Goal: Navigation & Orientation: Find specific page/section

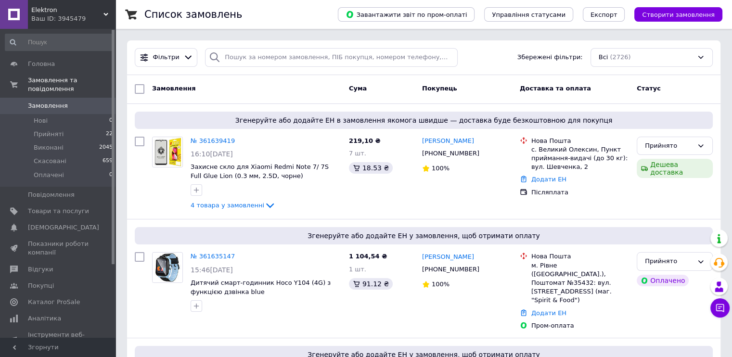
click at [50, 11] on span "Elektron" at bounding box center [67, 10] width 72 height 9
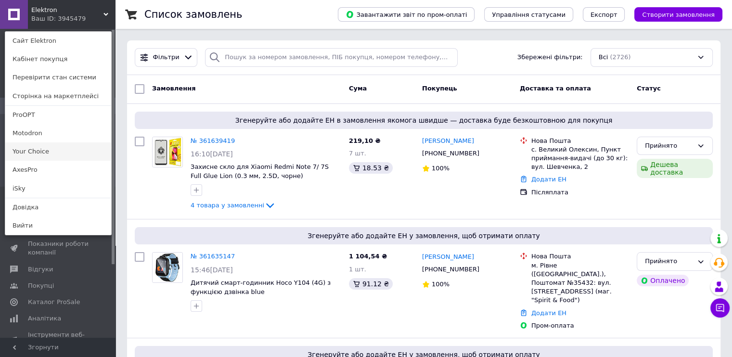
click at [43, 151] on link "Your Choice" at bounding box center [58, 152] width 106 height 18
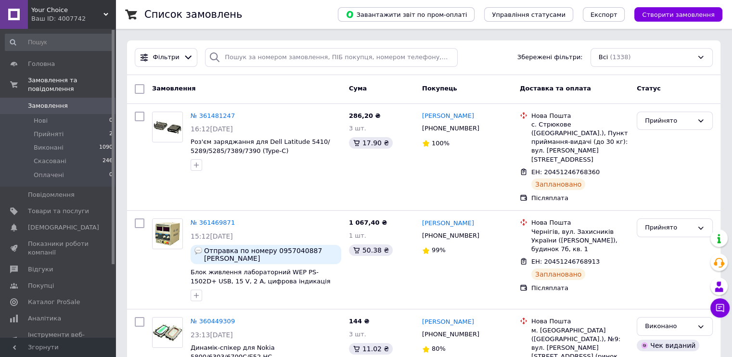
click at [69, 16] on div "Ваш ID: 4007742" at bounding box center [73, 18] width 84 height 9
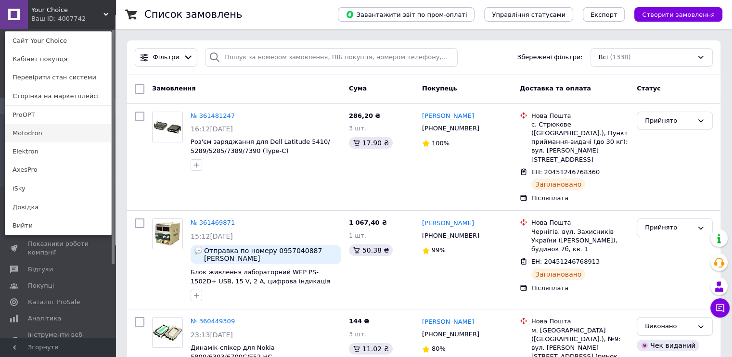
click at [49, 129] on link "Motodron" at bounding box center [58, 133] width 106 height 18
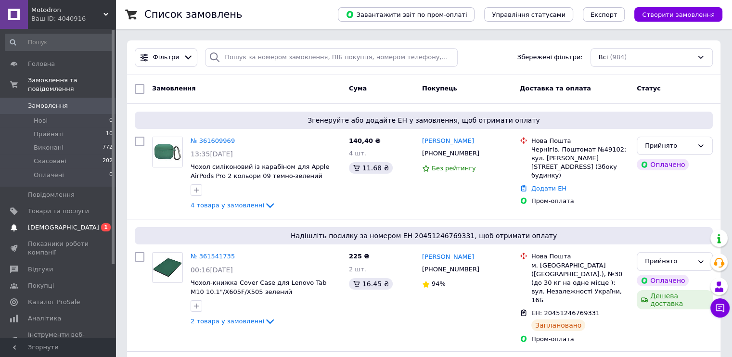
click at [64, 223] on span "[DEMOGRAPHIC_DATA]" at bounding box center [58, 227] width 61 height 9
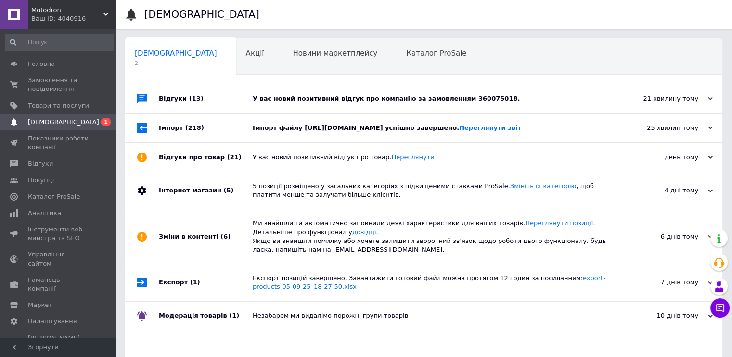
click at [178, 93] on div "Відгуки (13)" at bounding box center [206, 98] width 94 height 29
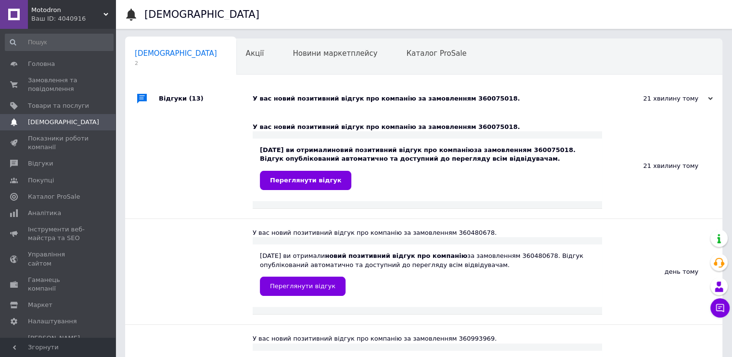
click at [54, 15] on div "Ваш ID: 4040916" at bounding box center [73, 18] width 84 height 9
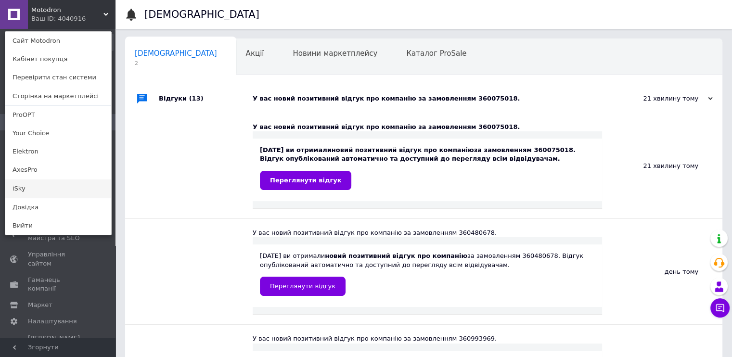
click at [30, 184] on link "iSky" at bounding box center [58, 189] width 106 height 18
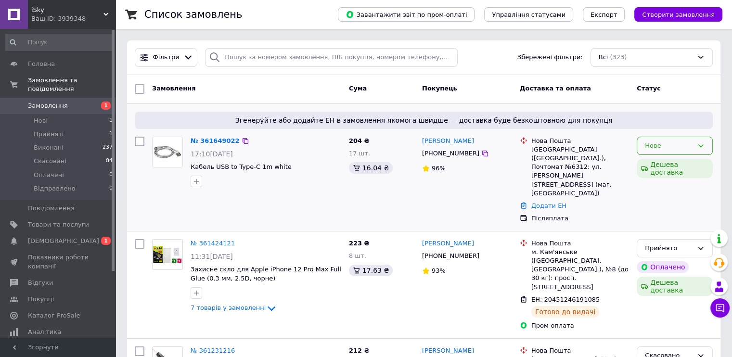
click at [655, 145] on div "Нове" at bounding box center [669, 146] width 48 height 10
click at [655, 161] on li "Прийнято" at bounding box center [675, 166] width 75 height 18
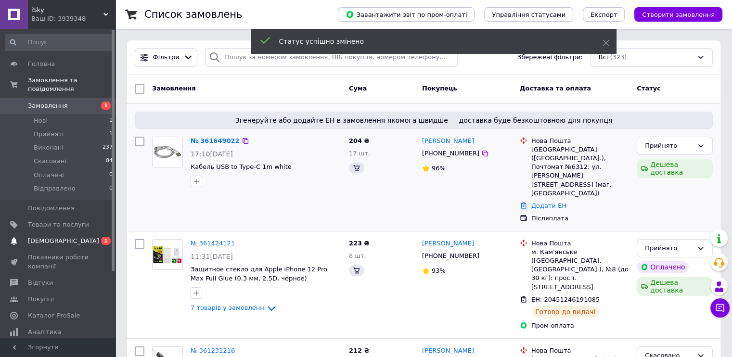
click at [69, 237] on span "[DEMOGRAPHIC_DATA]" at bounding box center [58, 241] width 61 height 9
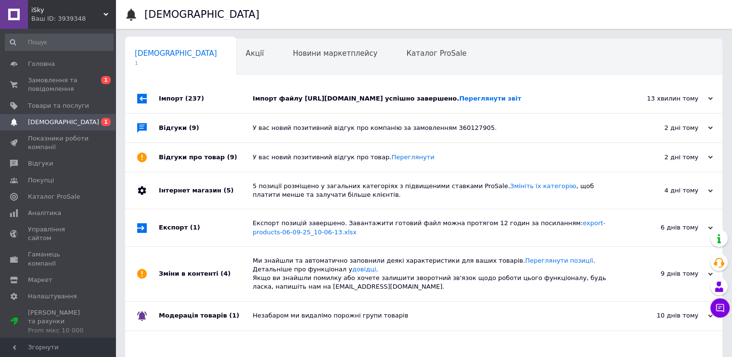
click at [180, 104] on div "Імпорт (237)" at bounding box center [206, 98] width 94 height 29
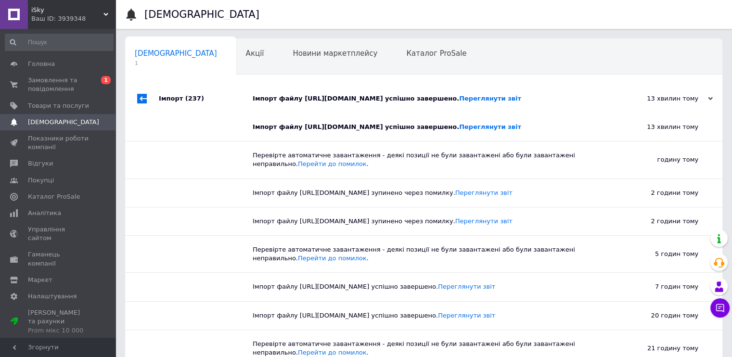
click at [49, 16] on div "Ваш ID: 3939348" at bounding box center [73, 18] width 84 height 9
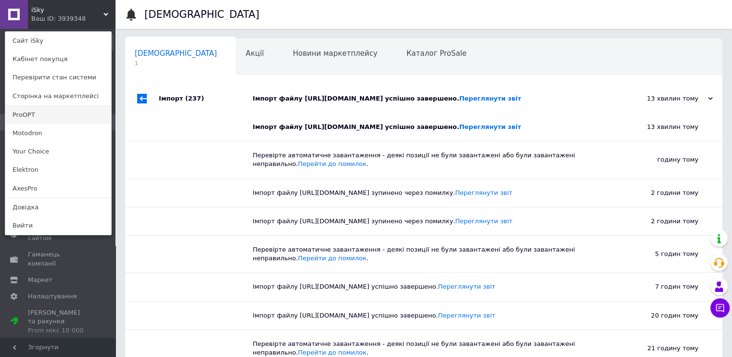
click at [40, 110] on link "ProOPT" at bounding box center [58, 115] width 106 height 18
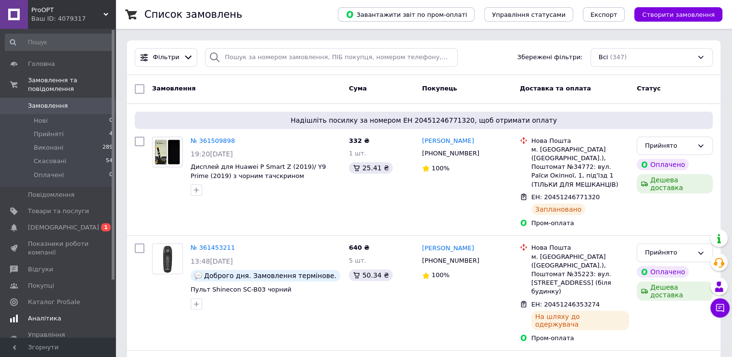
click at [72, 223] on span "[DEMOGRAPHIC_DATA]" at bounding box center [58, 227] width 61 height 9
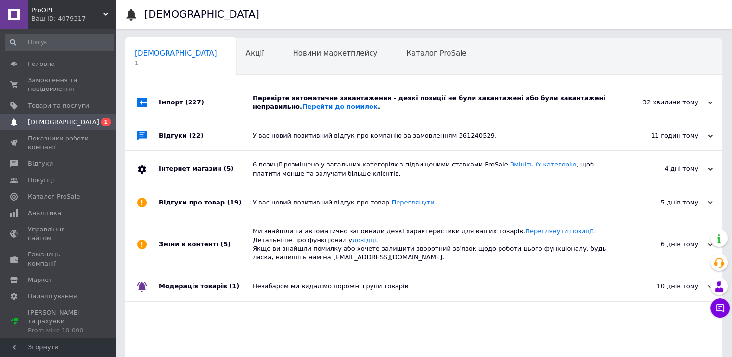
click at [214, 102] on div "Імпорт (227)" at bounding box center [206, 102] width 94 height 37
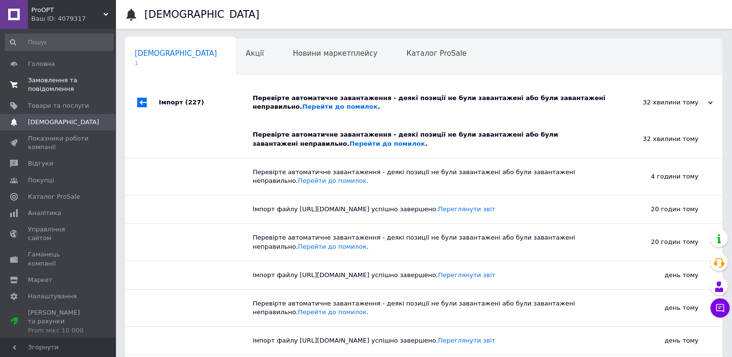
click at [53, 81] on span "Замовлення та повідомлення" at bounding box center [58, 84] width 61 height 17
